Goal: Communication & Community: Answer question/provide support

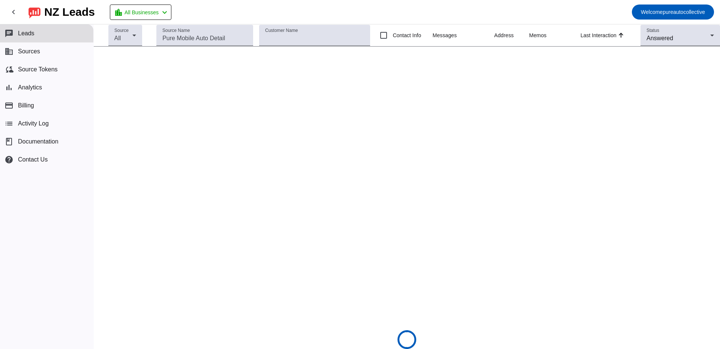
click at [30, 35] on span "Leads" at bounding box center [26, 33] width 17 height 7
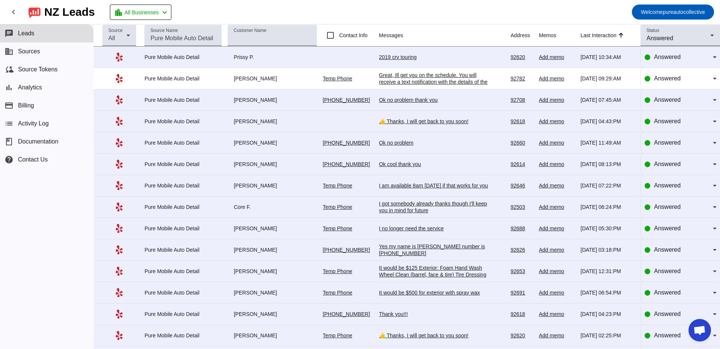
click at [400, 59] on div "2019 crv touring" at bounding box center [435, 57] width 113 height 7
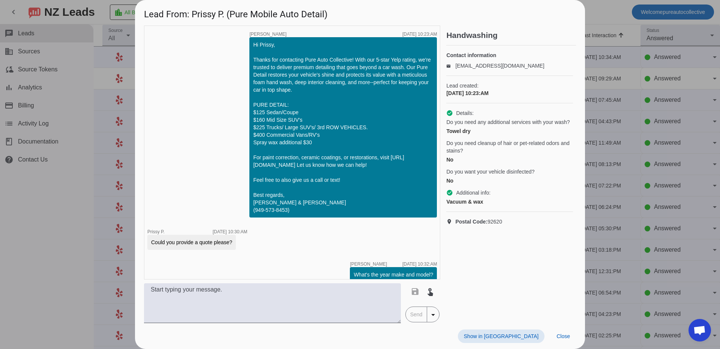
scroll to position [41, 0]
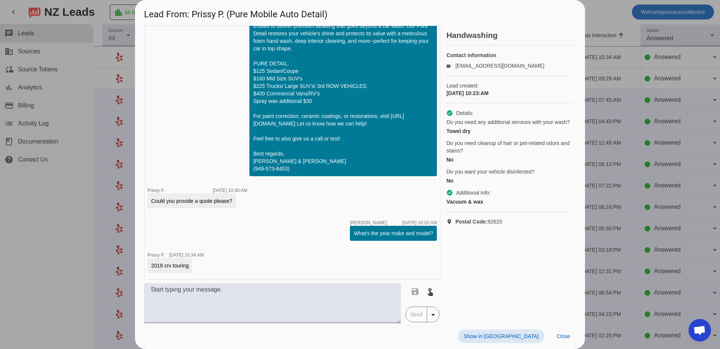
click at [172, 266] on div "2019 crv touring" at bounding box center [170, 265] width 38 height 8
copy div "2019 crv touring"
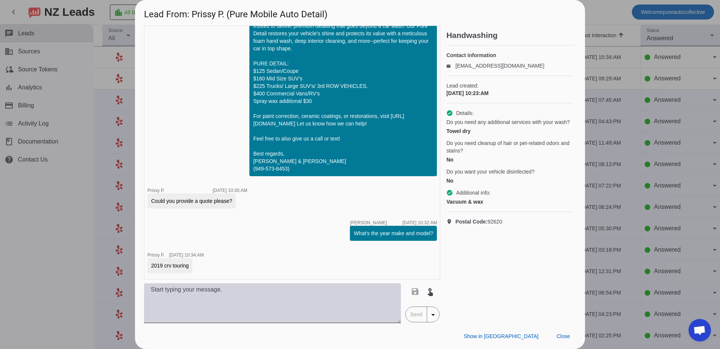
click at [231, 298] on textarea at bounding box center [272, 303] width 257 height 40
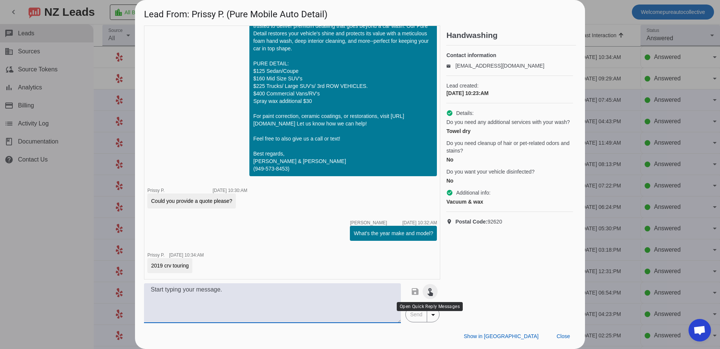
click at [432, 287] on mat-icon "touch_app" at bounding box center [430, 291] width 9 height 9
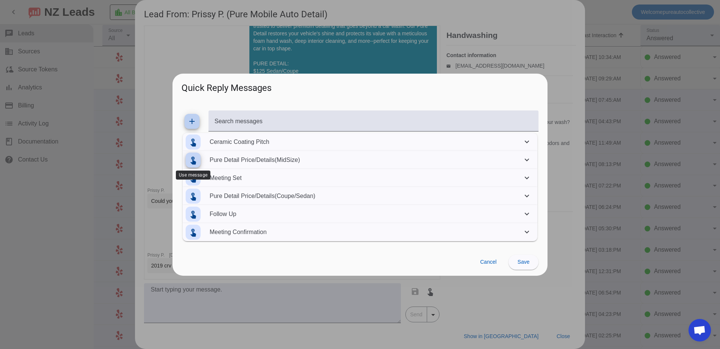
click at [197, 156] on mat-icon "touch_app" at bounding box center [193, 159] width 9 height 9
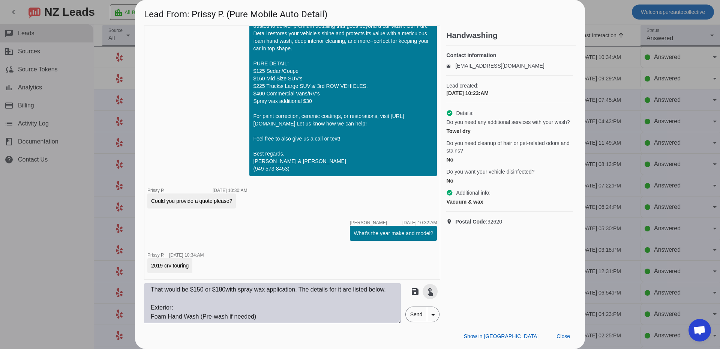
click at [204, 291] on textarea "That would be $150 or $180with spray wax application. The details for it are li…" at bounding box center [272, 303] width 257 height 40
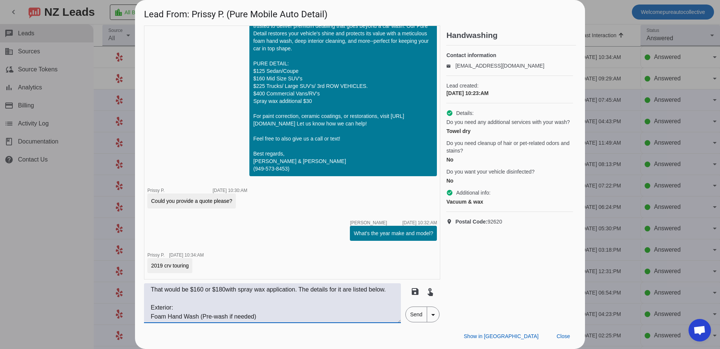
click at [225, 290] on textarea "That would be $160 or $180with spray wax application. The details for it are li…" at bounding box center [272, 303] width 257 height 40
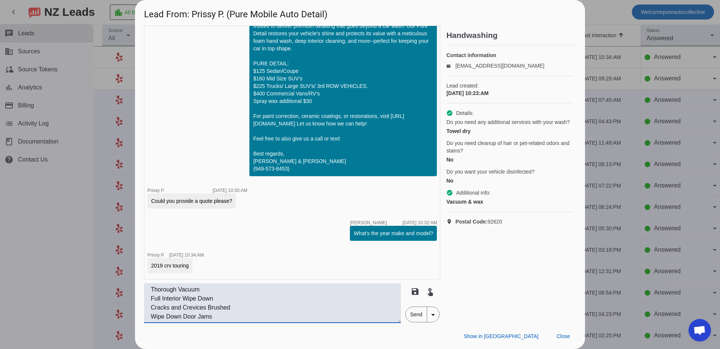
type textarea "That would be $160 or $190 with spray wax application. The details for it are l…"
click at [423, 316] on span "Send" at bounding box center [416, 314] width 21 height 15
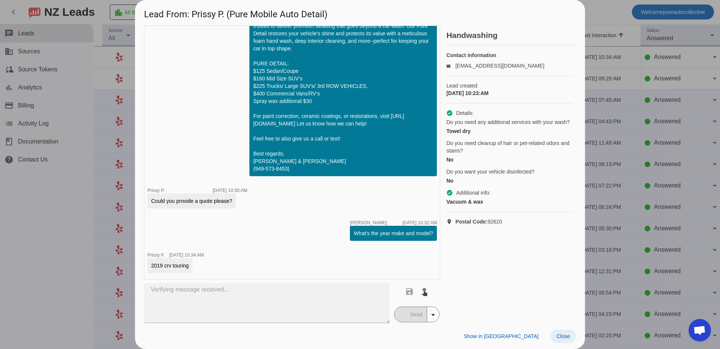
scroll to position [179, 0]
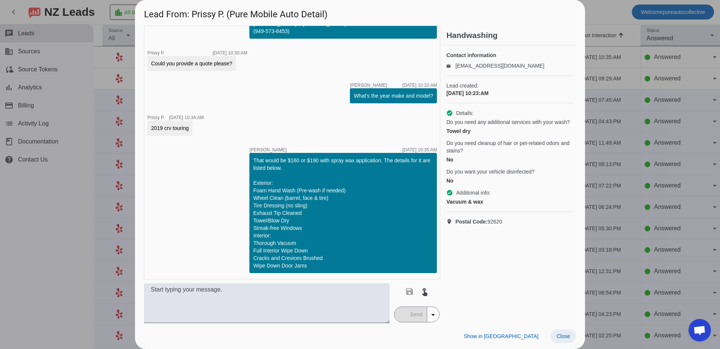
click at [565, 336] on span "Close" at bounding box center [564, 336] width 14 height 6
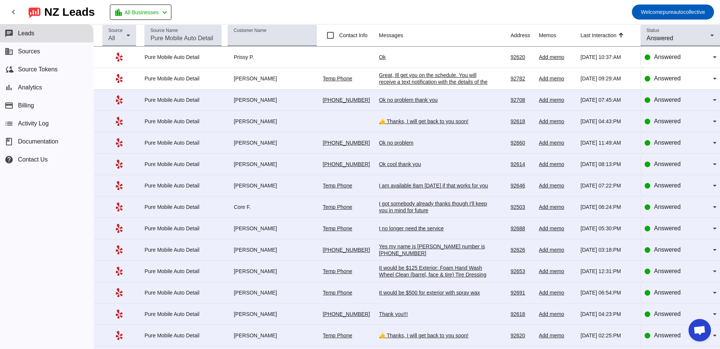
click at [380, 57] on div "Ok" at bounding box center [435, 57] width 113 height 7
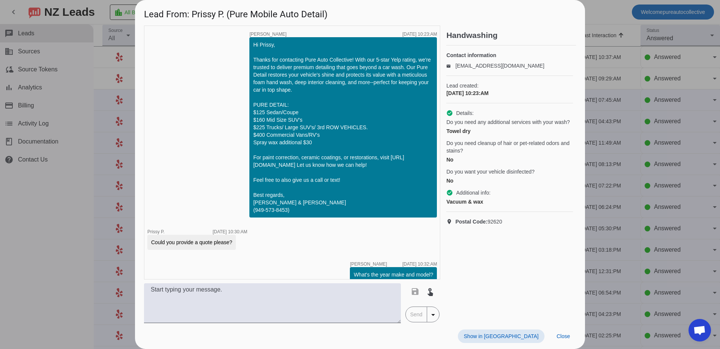
scroll to position [211, 0]
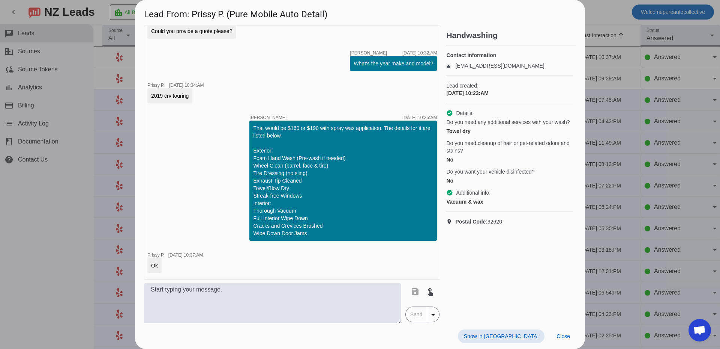
click at [628, 150] on div at bounding box center [360, 174] width 720 height 349
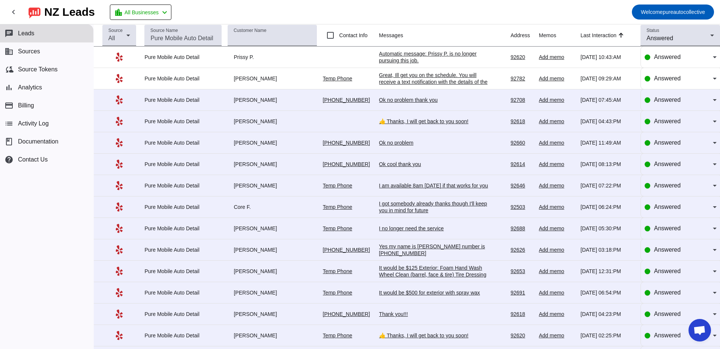
scroll to position [0, 0]
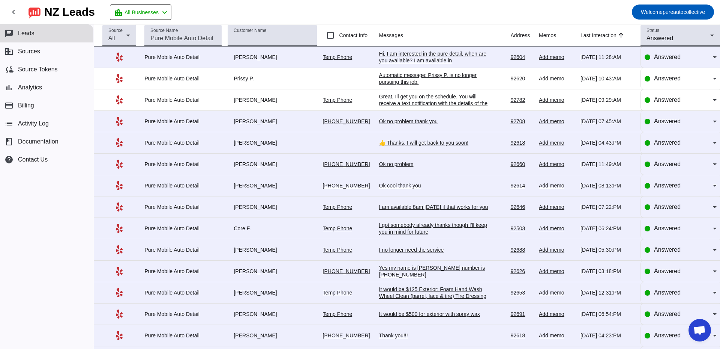
click at [434, 63] on div "Hi, I am interested in the pure detail, when are you available? I am available …" at bounding box center [435, 63] width 113 height 27
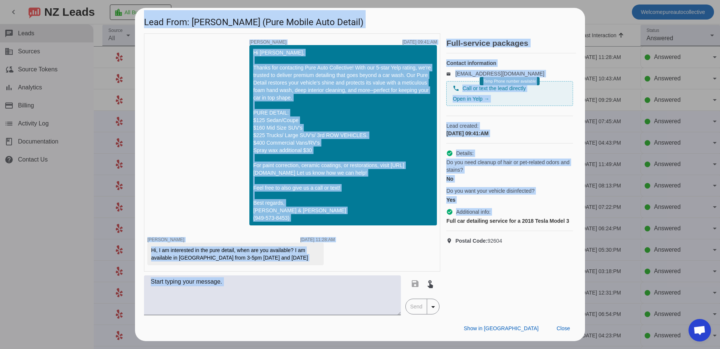
scroll to position [0, 35]
drag, startPoint x: 444, startPoint y: 230, endPoint x: 613, endPoint y: 230, distance: 169.2
click at [613, 230] on div "Lead From: Alex P. (Pure Mobile Auto Detail) timer close Edwin G. 10/2/2025, 09…" at bounding box center [360, 174] width 720 height 349
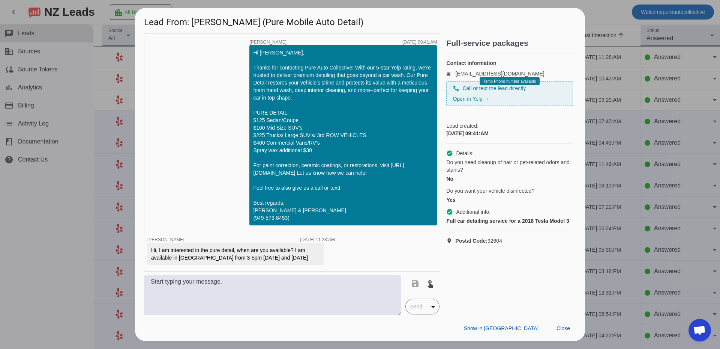
click at [515, 224] on div "Full car detailing service for a 2018 Tesla Model 3" at bounding box center [509, 221] width 127 height 8
click at [494, 194] on span "Do you want your vehicle disinfected?" at bounding box center [490, 191] width 88 height 8
drag, startPoint x: 502, startPoint y: 315, endPoint x: 434, endPoint y: 310, distance: 68.1
click at [432, 310] on div "Lead From: Alex P. (Pure Mobile Auto Detail) timer close Edwin G. 10/2/2025, 09…" at bounding box center [360, 174] width 450 height 333
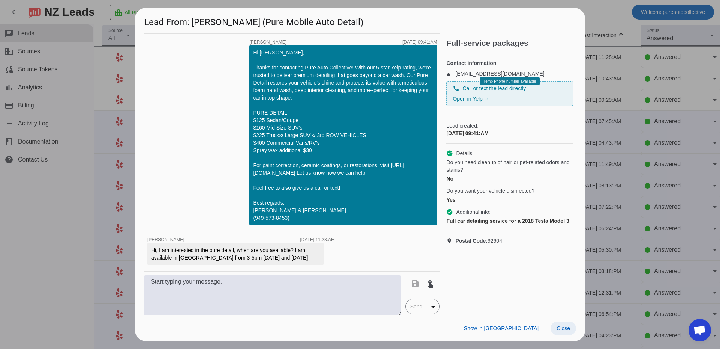
click at [564, 330] on span "Close" at bounding box center [564, 328] width 14 height 6
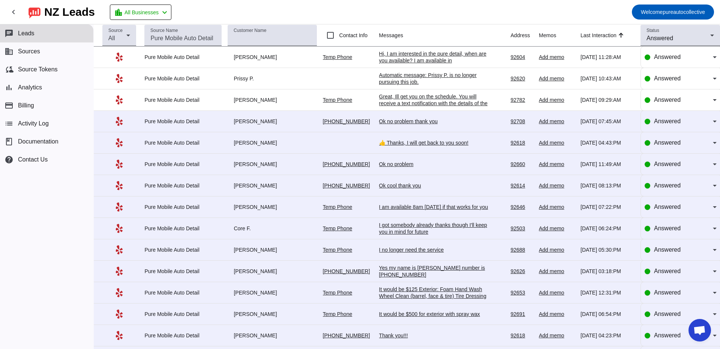
click at [418, 7] on mat-toolbar-row "chevron_left NZ Leads location_city All Businesses chevron_left Welcome pureaut…" at bounding box center [360, 12] width 720 height 24
click at [428, 60] on div "Hi, I am interested in the pure detail, when are you available? I am available …" at bounding box center [435, 63] width 113 height 27
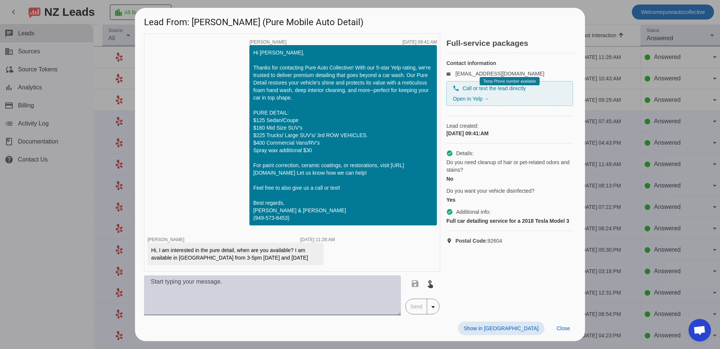
click at [253, 282] on textarea at bounding box center [272, 295] width 257 height 40
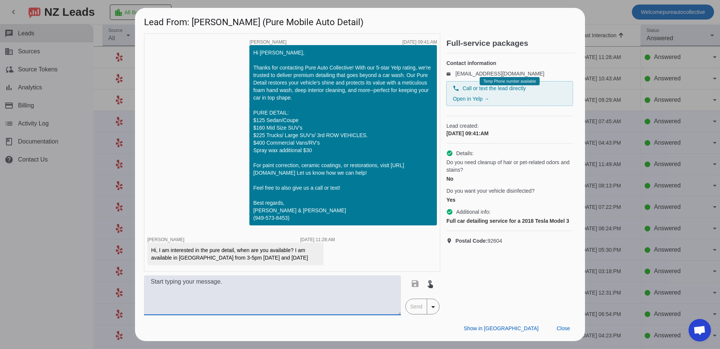
click at [266, 296] on textarea at bounding box center [272, 295] width 257 height 40
click at [207, 298] on textarea at bounding box center [272, 295] width 257 height 40
click at [193, 283] on textarea "We can schedule tomorrow at 3, can you send your full name, address and phone p…" at bounding box center [272, 295] width 257 height 40
type textarea "We can do [DATE] at 3, can you send your full name, address and phone please?"
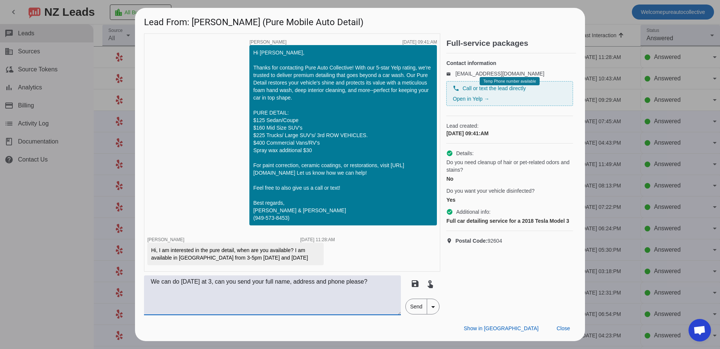
click at [413, 307] on span "Send" at bounding box center [416, 306] width 21 height 15
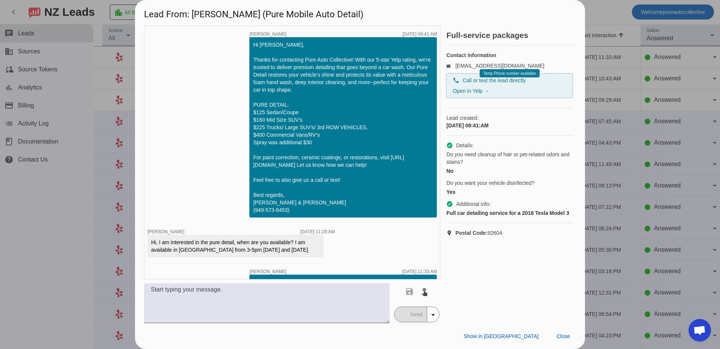
scroll to position [24, 0]
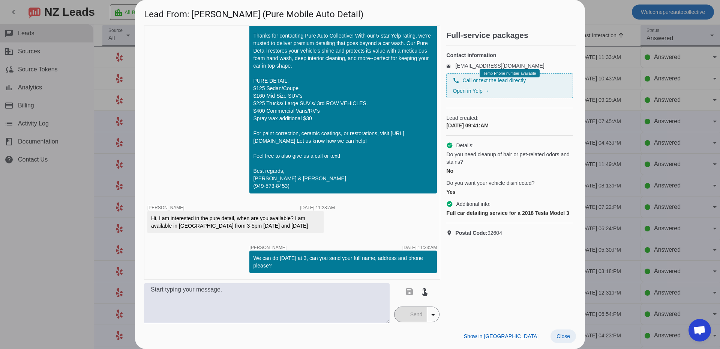
click at [564, 338] on span "Close" at bounding box center [564, 336] width 14 height 6
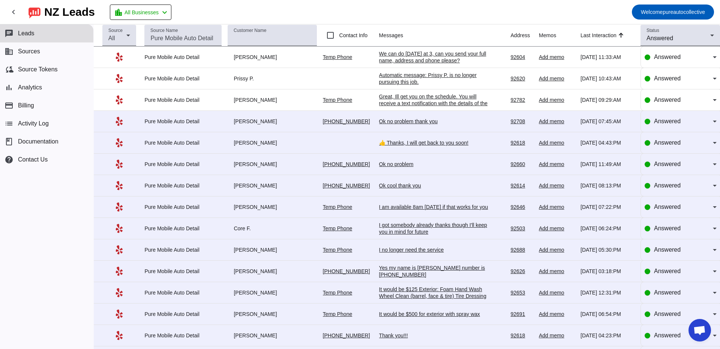
click at [401, 17] on mat-toolbar-row "chevron_left NZ Leads location_city All Businesses chevron_left Welcome pureaut…" at bounding box center [360, 12] width 720 height 24
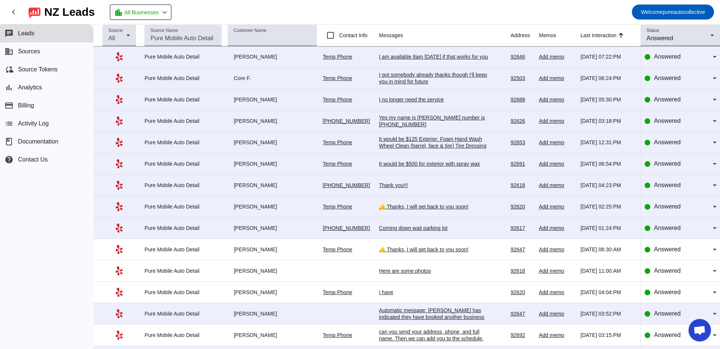
scroll to position [0, 0]
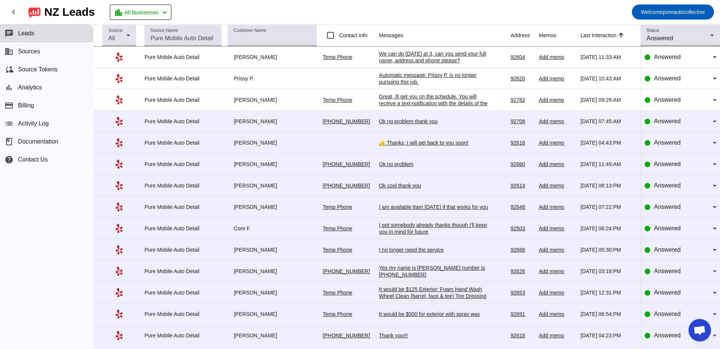
click at [232, 59] on div "[PERSON_NAME]" at bounding box center [272, 57] width 89 height 7
click at [189, 55] on div "Pure Mobile Auto Detail" at bounding box center [182, 57] width 77 height 7
click at [667, 55] on span "Answered" at bounding box center [667, 57] width 27 height 6
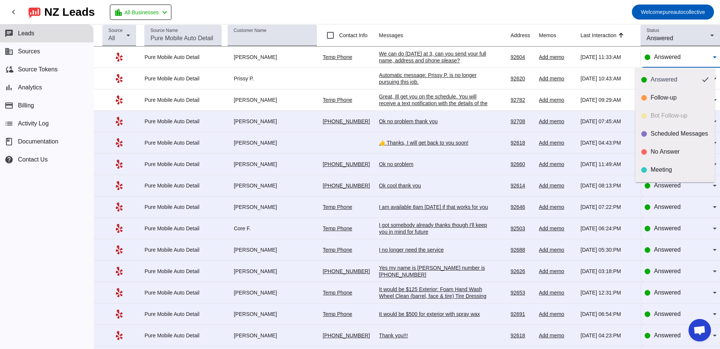
click at [662, 57] on div at bounding box center [360, 174] width 720 height 349
